Goal: Task Accomplishment & Management: Manage account settings

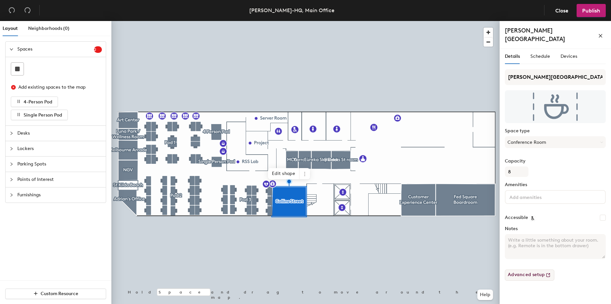
click at [547, 271] on icon at bounding box center [548, 274] width 7 height 7
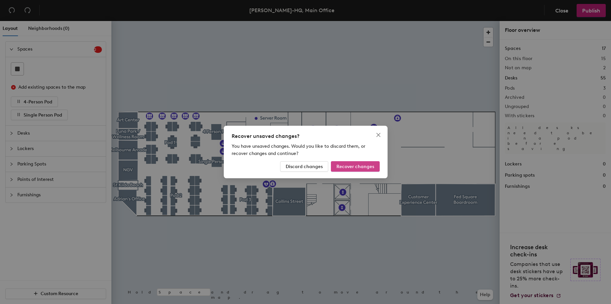
click at [347, 165] on span "Recover changes" at bounding box center [356, 167] width 38 height 6
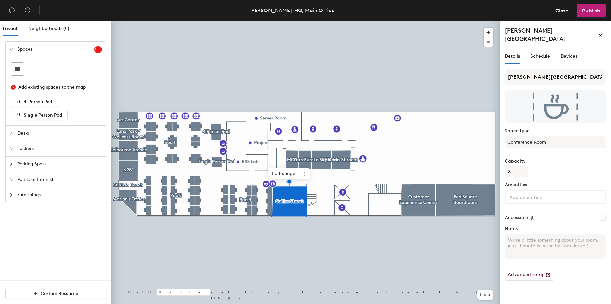
click at [603, 141] on icon at bounding box center [602, 142] width 3 height 3
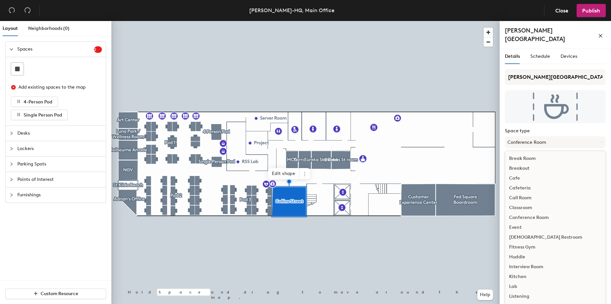
click at [536, 163] on div "Breakout" at bounding box center [556, 168] width 100 height 10
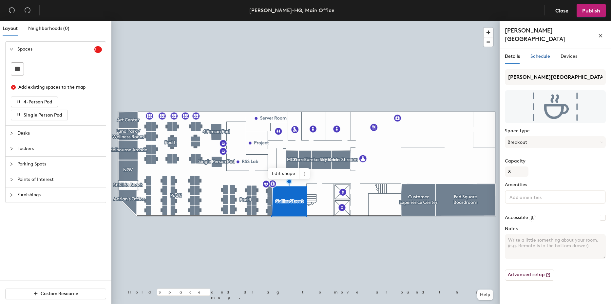
click at [543, 53] on span "Schedule" at bounding box center [541, 56] width 20 height 6
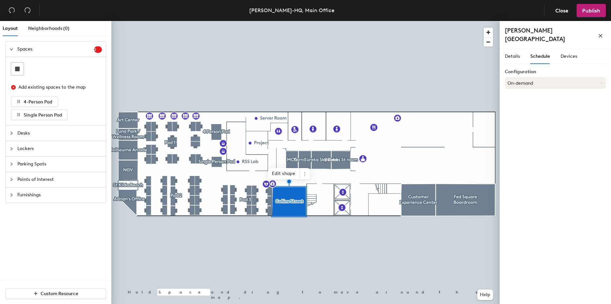
click at [550, 77] on button "On-demand" at bounding box center [555, 83] width 101 height 12
click at [529, 104] on div "Scheduled" at bounding box center [556, 109] width 100 height 10
click at [545, 77] on button "Scheduled" at bounding box center [555, 83] width 101 height 12
click at [530, 114] on div "Request-only" at bounding box center [556, 119] width 100 height 10
click at [542, 77] on button "Request-only" at bounding box center [555, 83] width 101 height 12
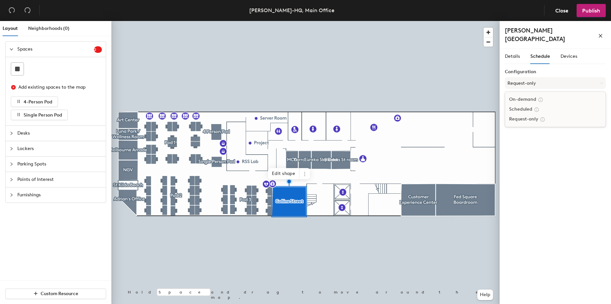
click at [527, 104] on div "Scheduled" at bounding box center [556, 109] width 100 height 10
click at [597, 10] on span "Publish" at bounding box center [592, 11] width 18 height 6
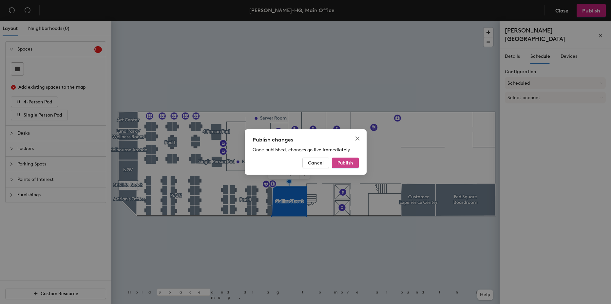
click at [350, 163] on span "Publish" at bounding box center [346, 163] width 16 height 6
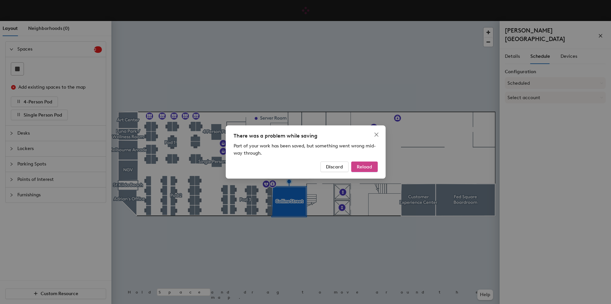
click at [368, 168] on span "Reload" at bounding box center [364, 167] width 15 height 6
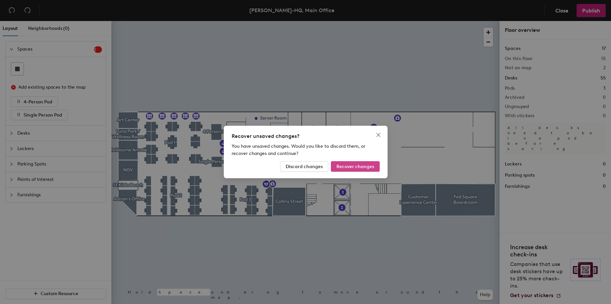
click at [367, 164] on span "Recover changes" at bounding box center [356, 167] width 38 height 6
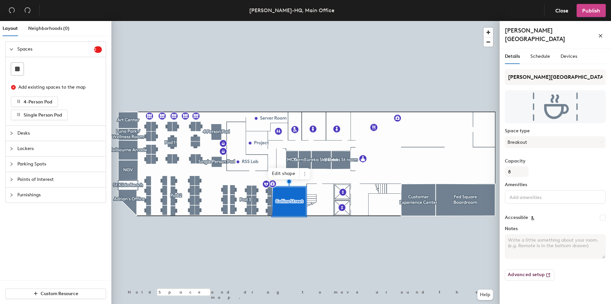
click at [590, 10] on span "Publish" at bounding box center [592, 11] width 18 height 6
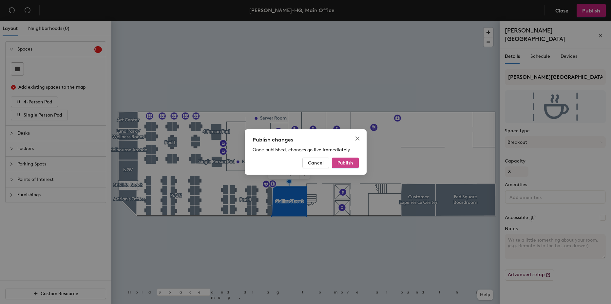
click at [345, 162] on span "Publish" at bounding box center [346, 163] width 16 height 6
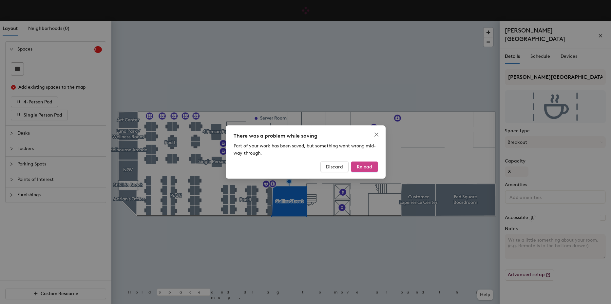
click at [370, 166] on span "Reload" at bounding box center [364, 167] width 15 height 6
click at [337, 168] on span "Discard" at bounding box center [334, 167] width 17 height 6
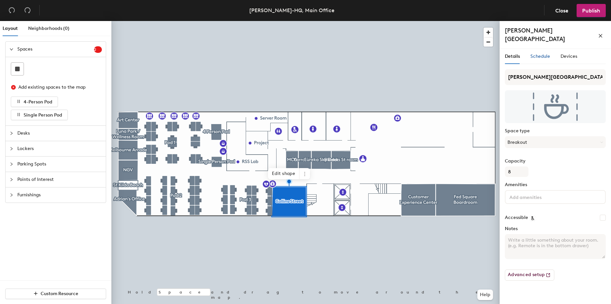
click at [542, 53] on span "Schedule" at bounding box center [541, 56] width 20 height 6
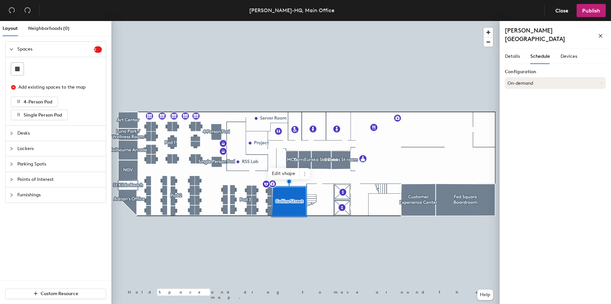
click at [541, 77] on button "On-demand" at bounding box center [555, 83] width 101 height 12
click at [521, 104] on div "Scheduled" at bounding box center [556, 109] width 100 height 10
click at [598, 11] on span "Publish" at bounding box center [592, 11] width 18 height 6
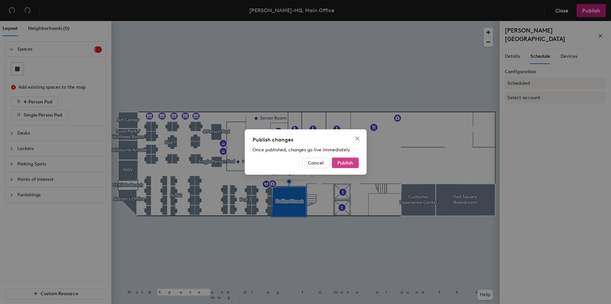
click at [338, 160] on span "Publish" at bounding box center [346, 163] width 16 height 6
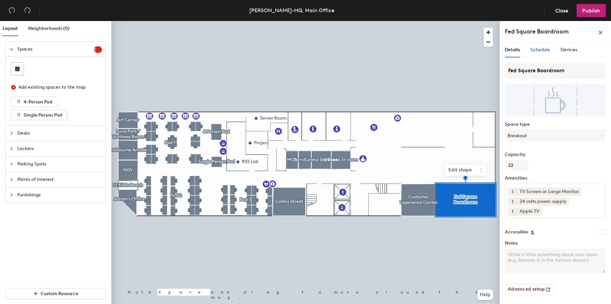
click at [538, 47] on div "Schedule" at bounding box center [541, 49] width 20 height 7
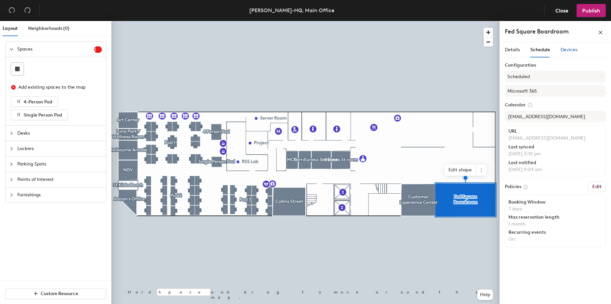
click at [571, 50] on span "Devices" at bounding box center [569, 50] width 17 height 6
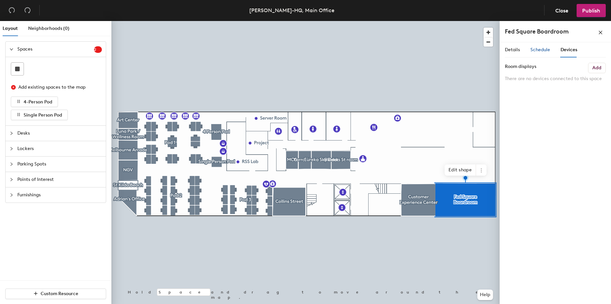
click at [542, 48] on span "Schedule" at bounding box center [541, 50] width 20 height 6
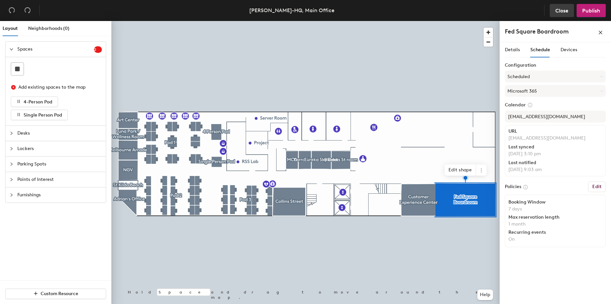
click at [562, 10] on span "Close" at bounding box center [562, 11] width 13 height 6
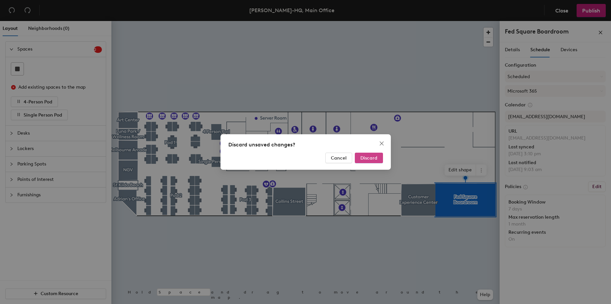
click at [369, 157] on span "Discard" at bounding box center [369, 158] width 17 height 6
